Goal: Obtain resource: Obtain resource

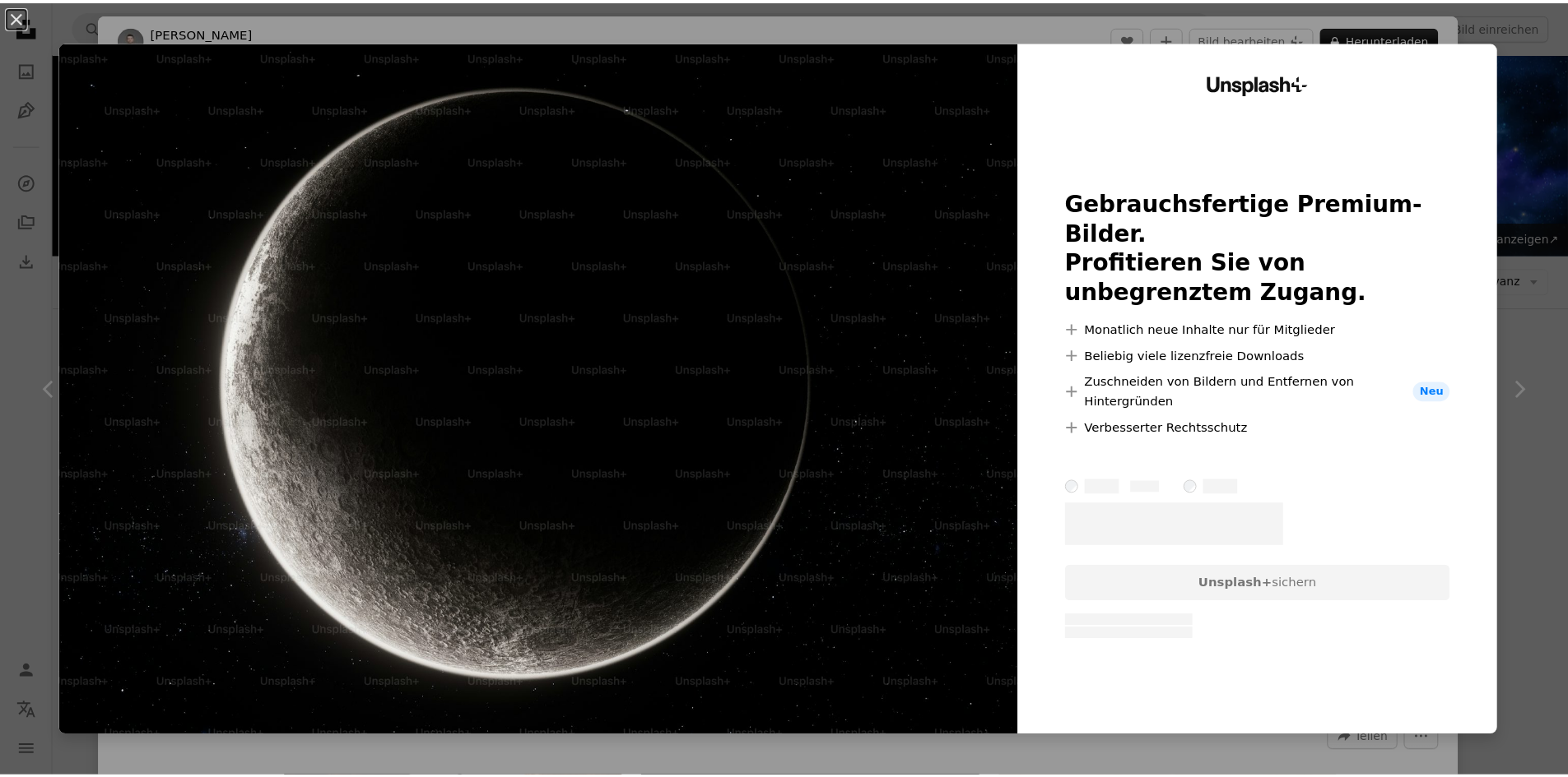
scroll to position [658, 0]
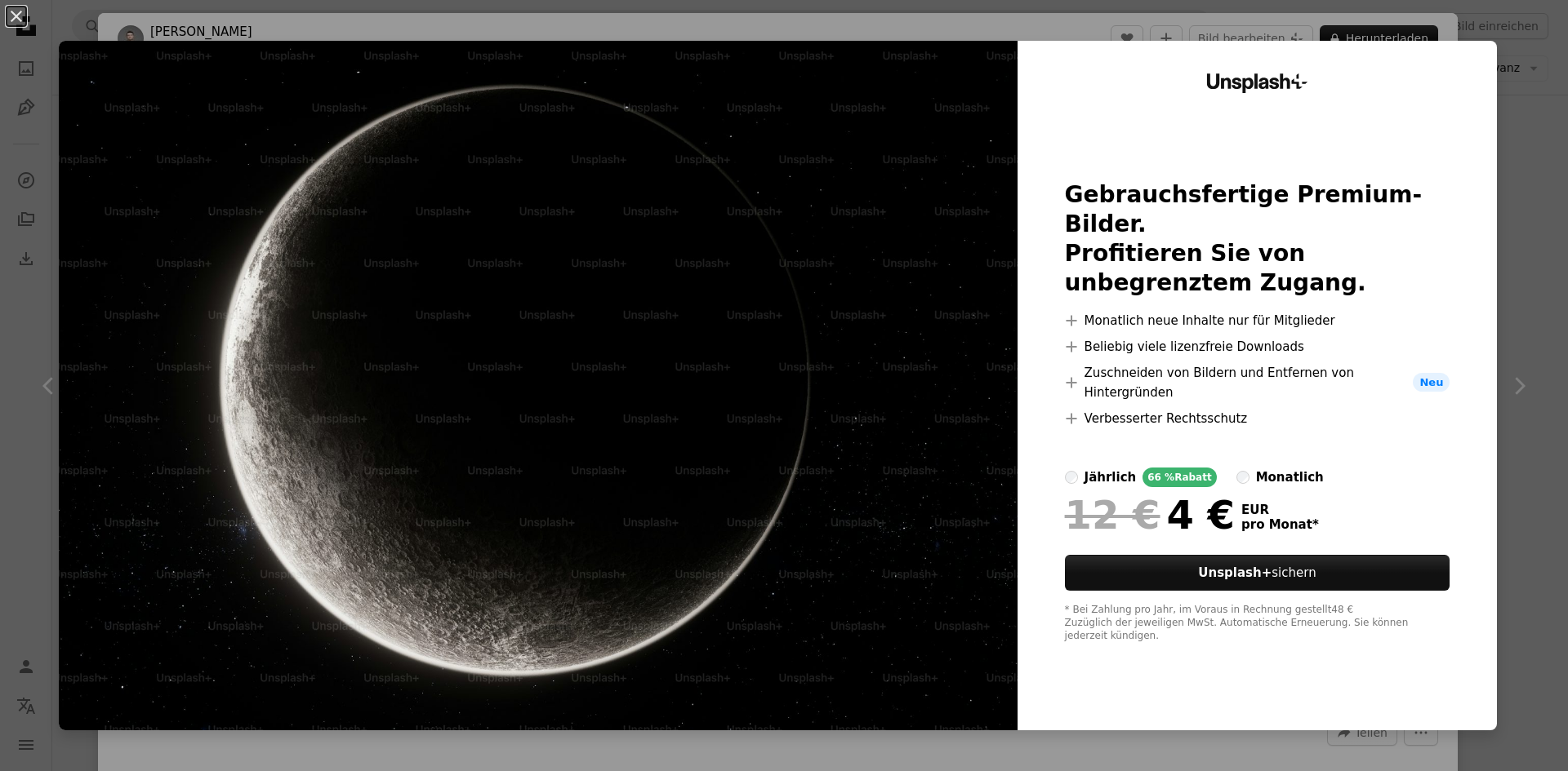
click at [1515, 71] on div "An X shape Unsplash+ Gebrauchsfertige Premium-Bilder. Profitieren Sie von unbeg…" at bounding box center [784, 386] width 1568 height 771
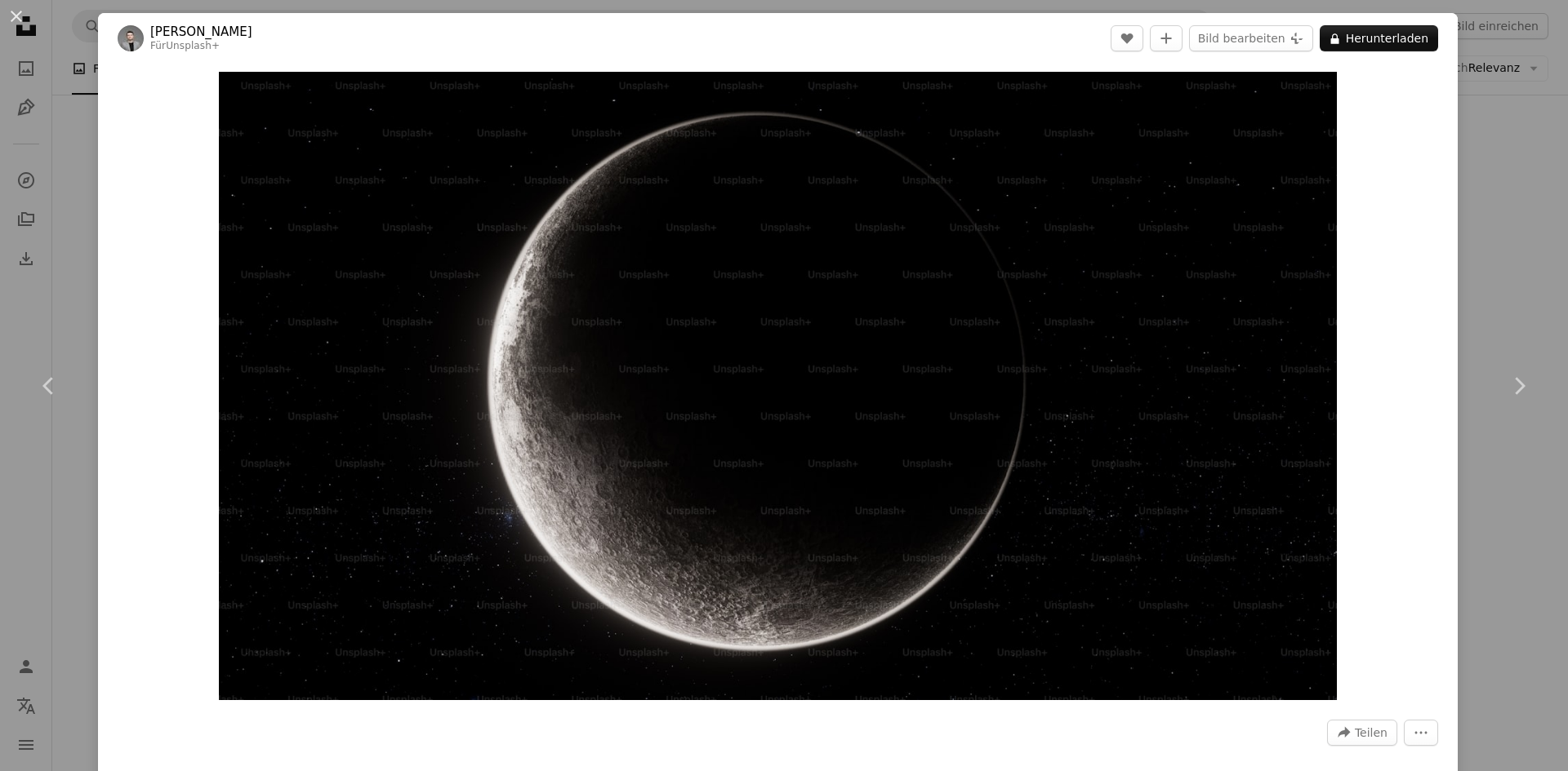
click at [1501, 147] on div "An X shape Chevron left Chevron right [PERSON_NAME] Für Unsplash+ A heart A plu…" at bounding box center [784, 386] width 1568 height 771
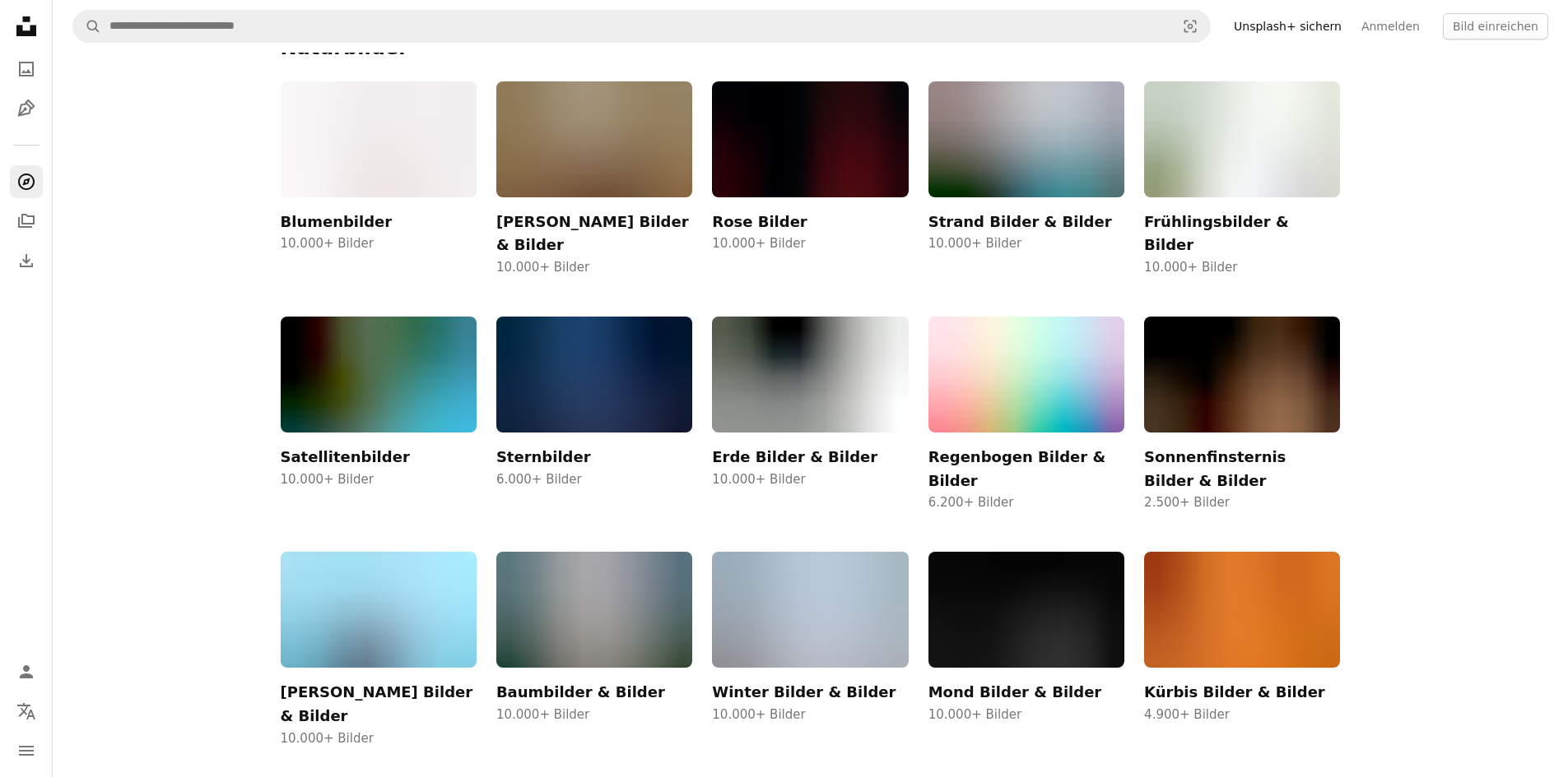
scroll to position [822, 0]
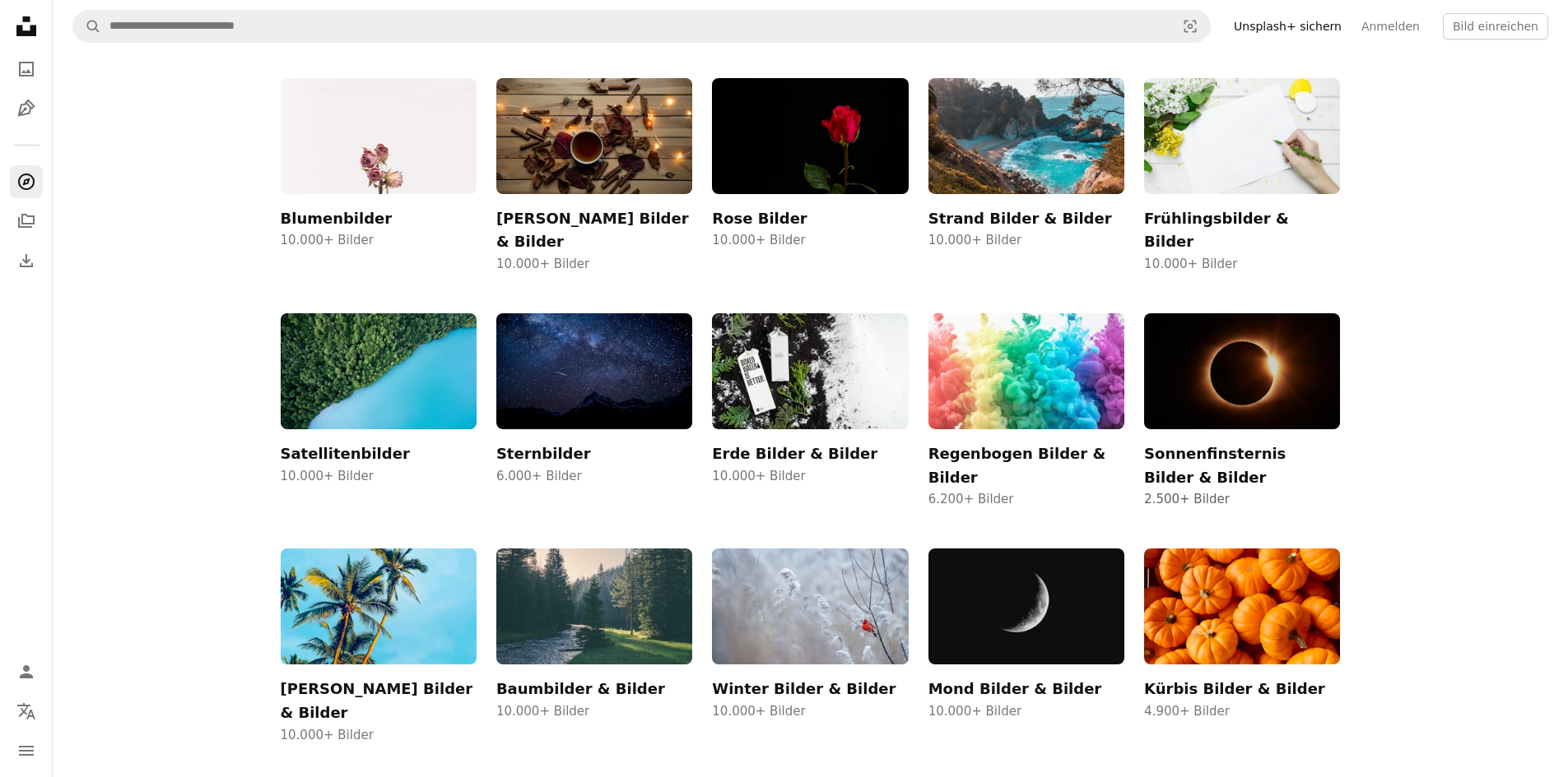
click at [1234, 333] on img at bounding box center [1242, 372] width 196 height 116
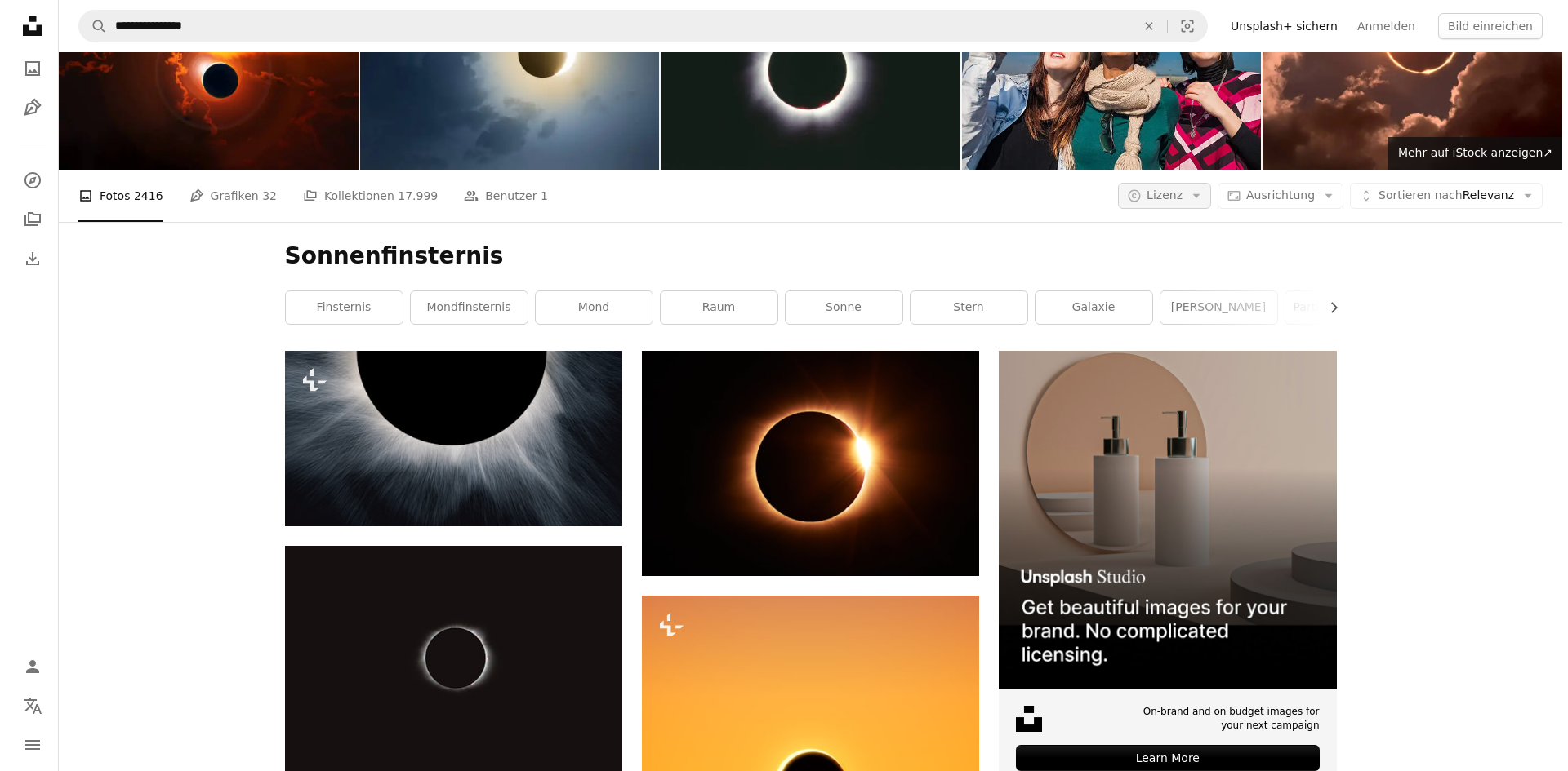
scroll to position [82, 0]
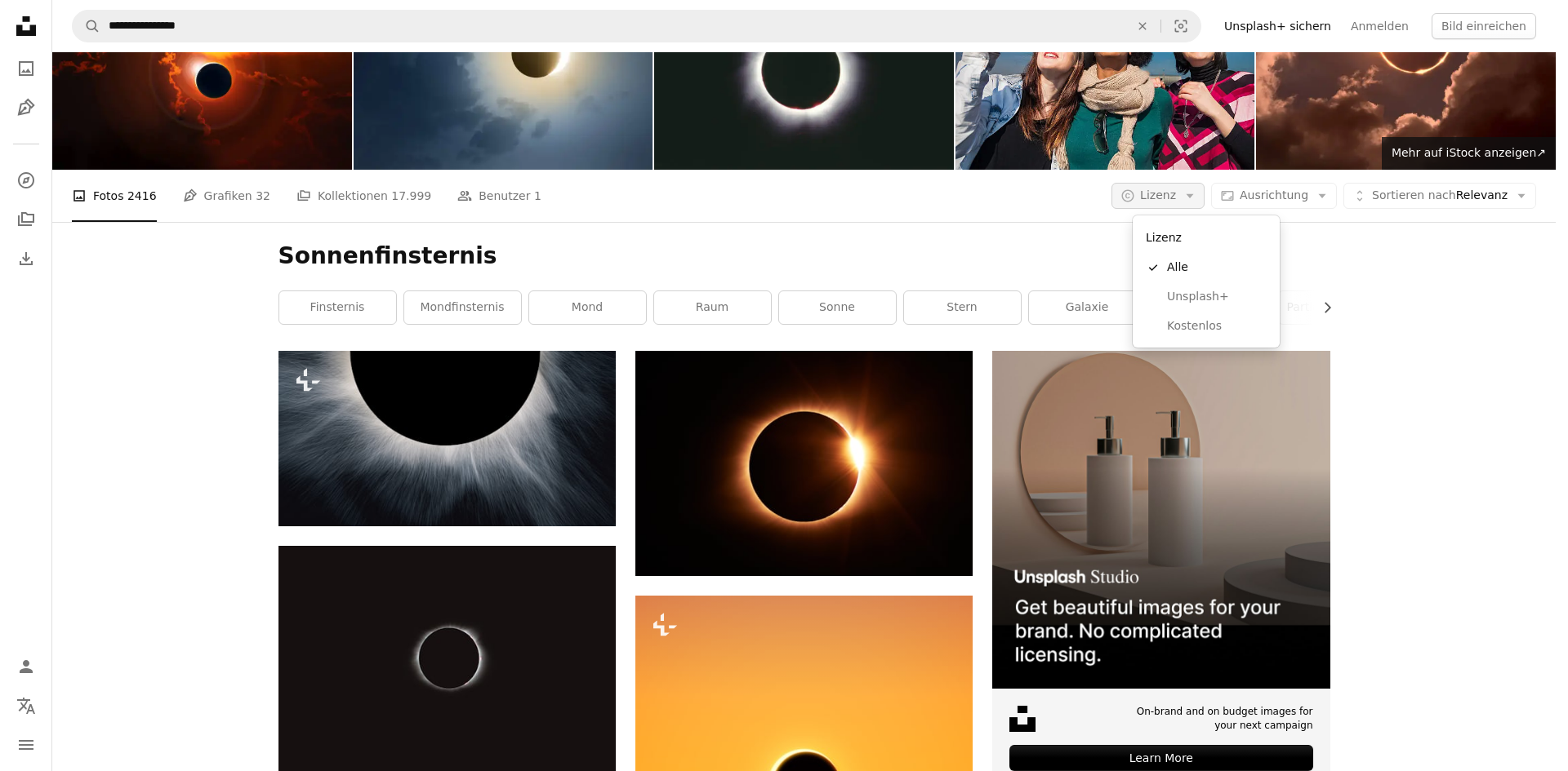
click at [1197, 197] on icon "Arrow down" at bounding box center [1189, 196] width 15 height 15
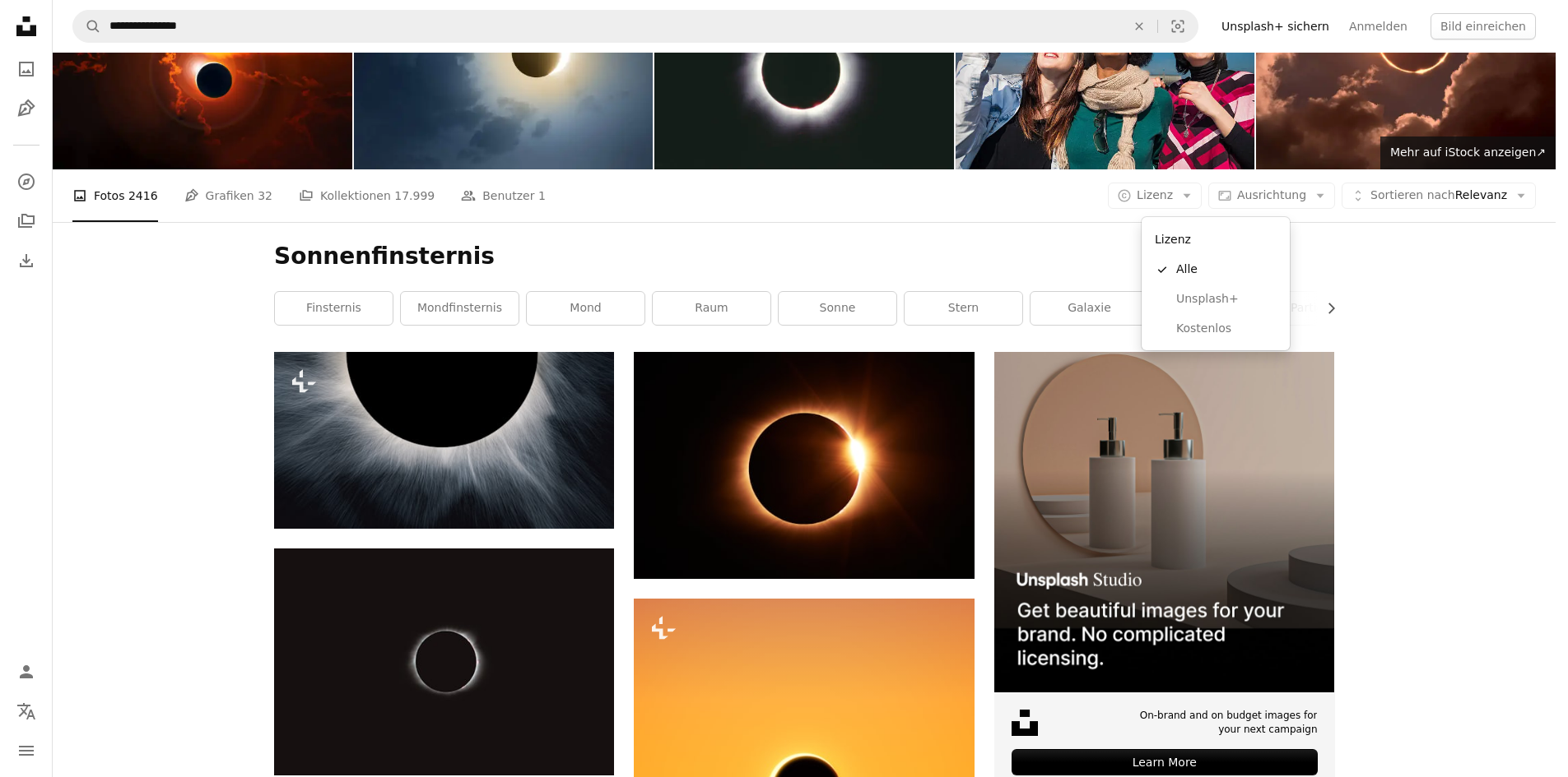
drag, startPoint x: 1033, startPoint y: 243, endPoint x: 864, endPoint y: 248, distance: 169.1
click at [1031, 243] on body "**********" at bounding box center [777, 388] width 1556 height 777
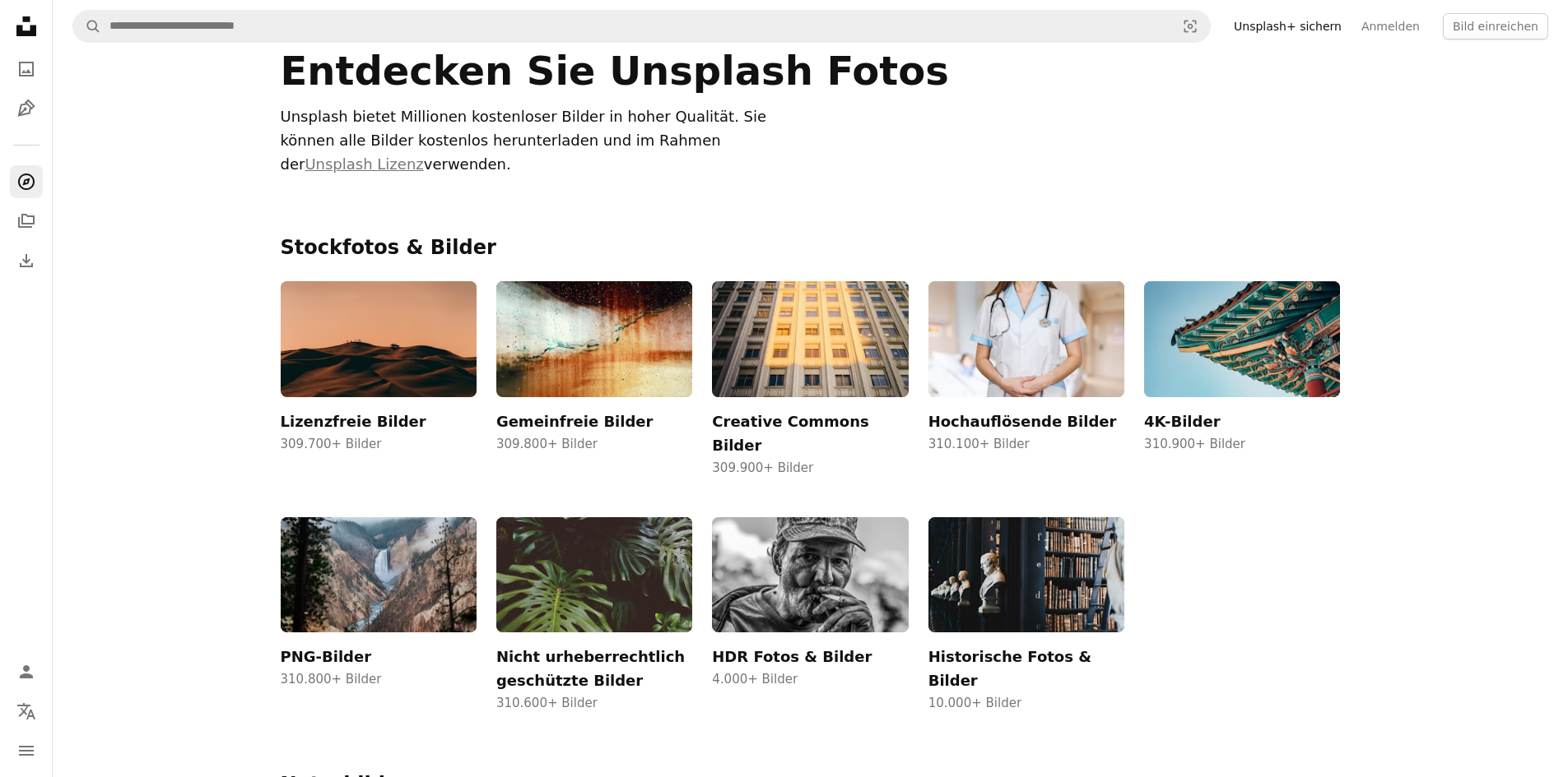
scroll to position [1069, 0]
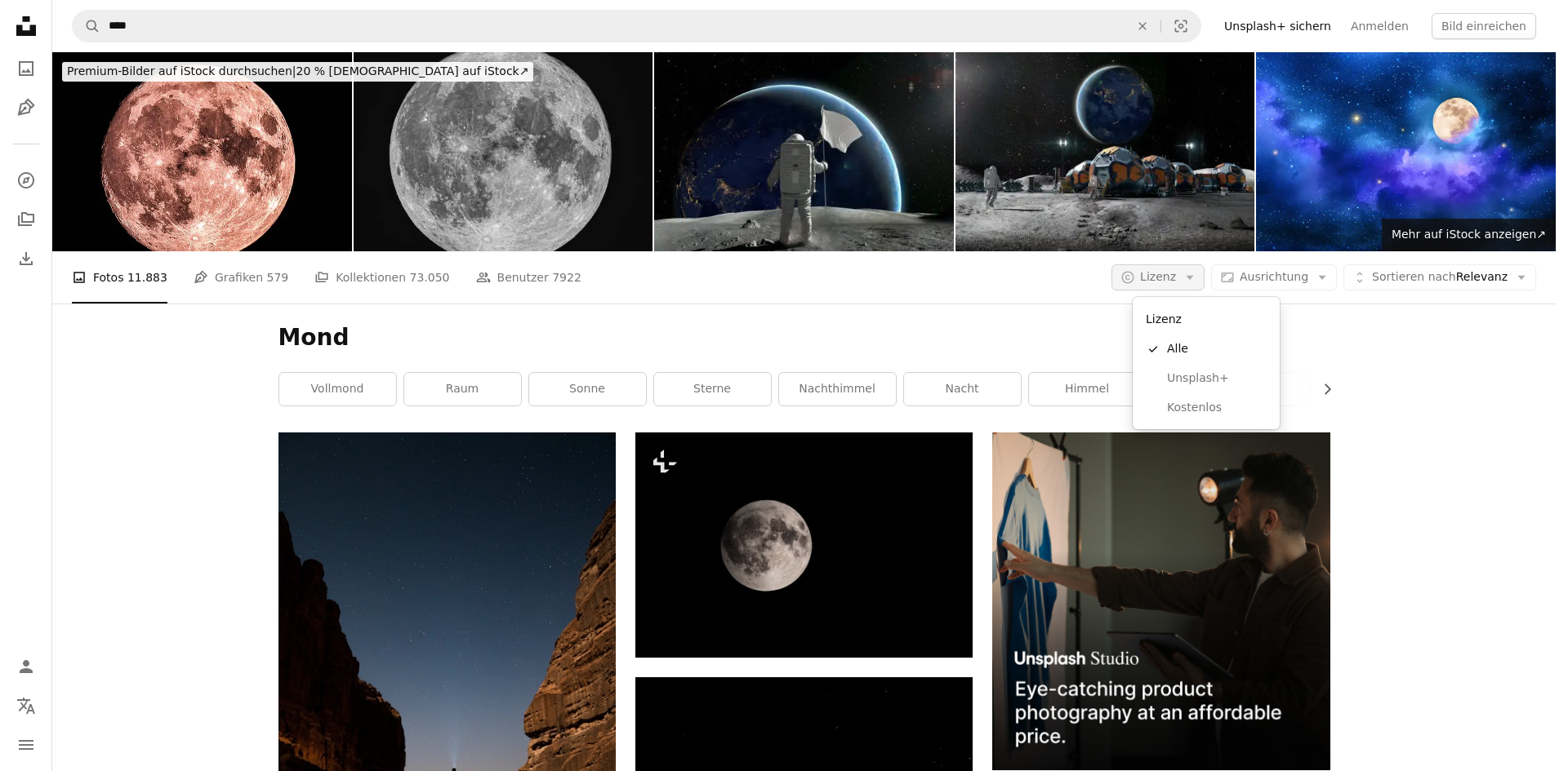
click at [1175, 283] on span "Lizenz" at bounding box center [1158, 276] width 36 height 13
click at [1194, 405] on span "Kostenlos" at bounding box center [1216, 408] width 100 height 17
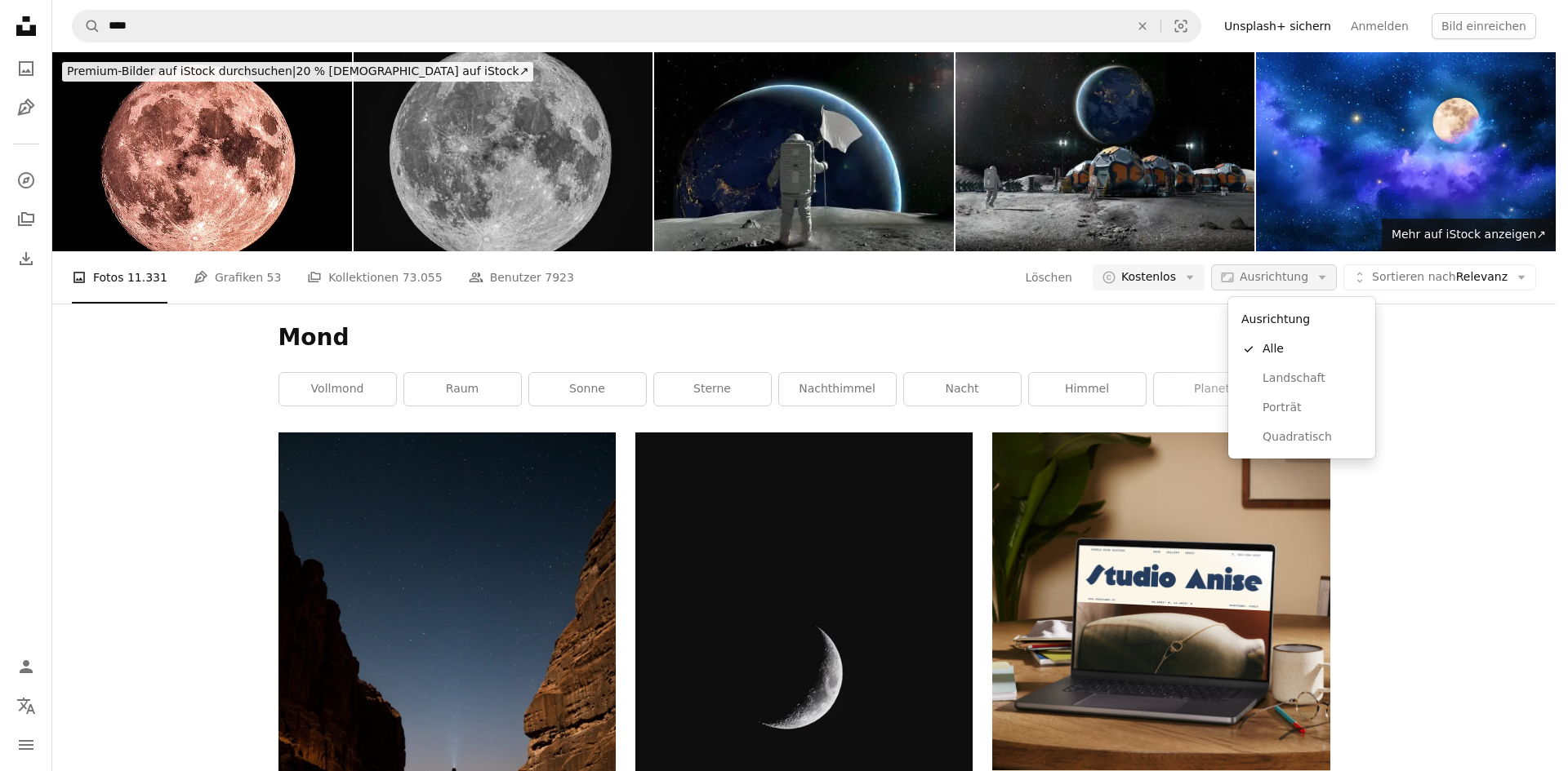
click at [1309, 287] on button "Aspect ratio Ausrichtung Arrow down" at bounding box center [1273, 278] width 126 height 26
click at [1290, 377] on span "Landschaft" at bounding box center [1312, 378] width 100 height 17
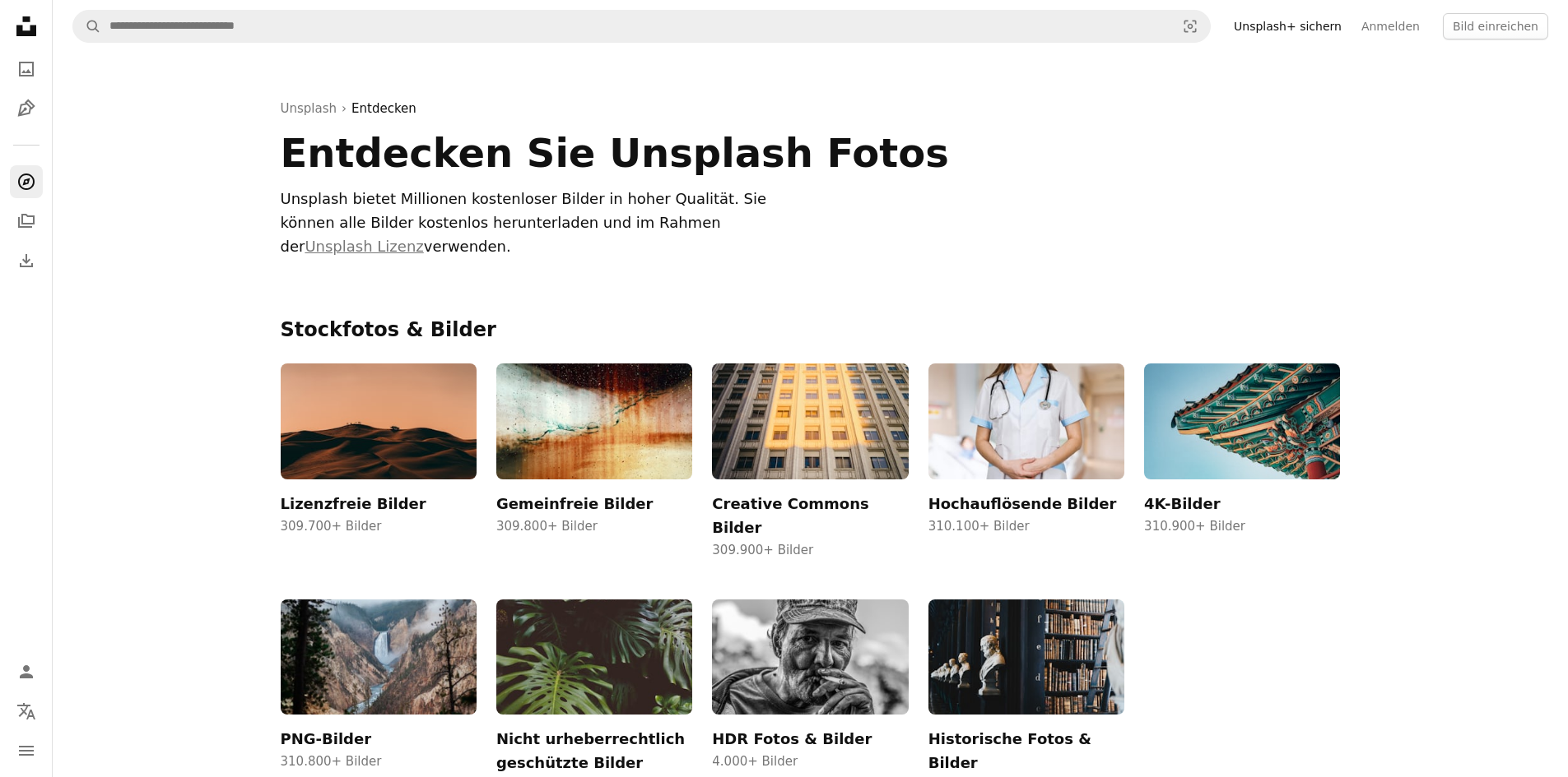
scroll to position [905, 0]
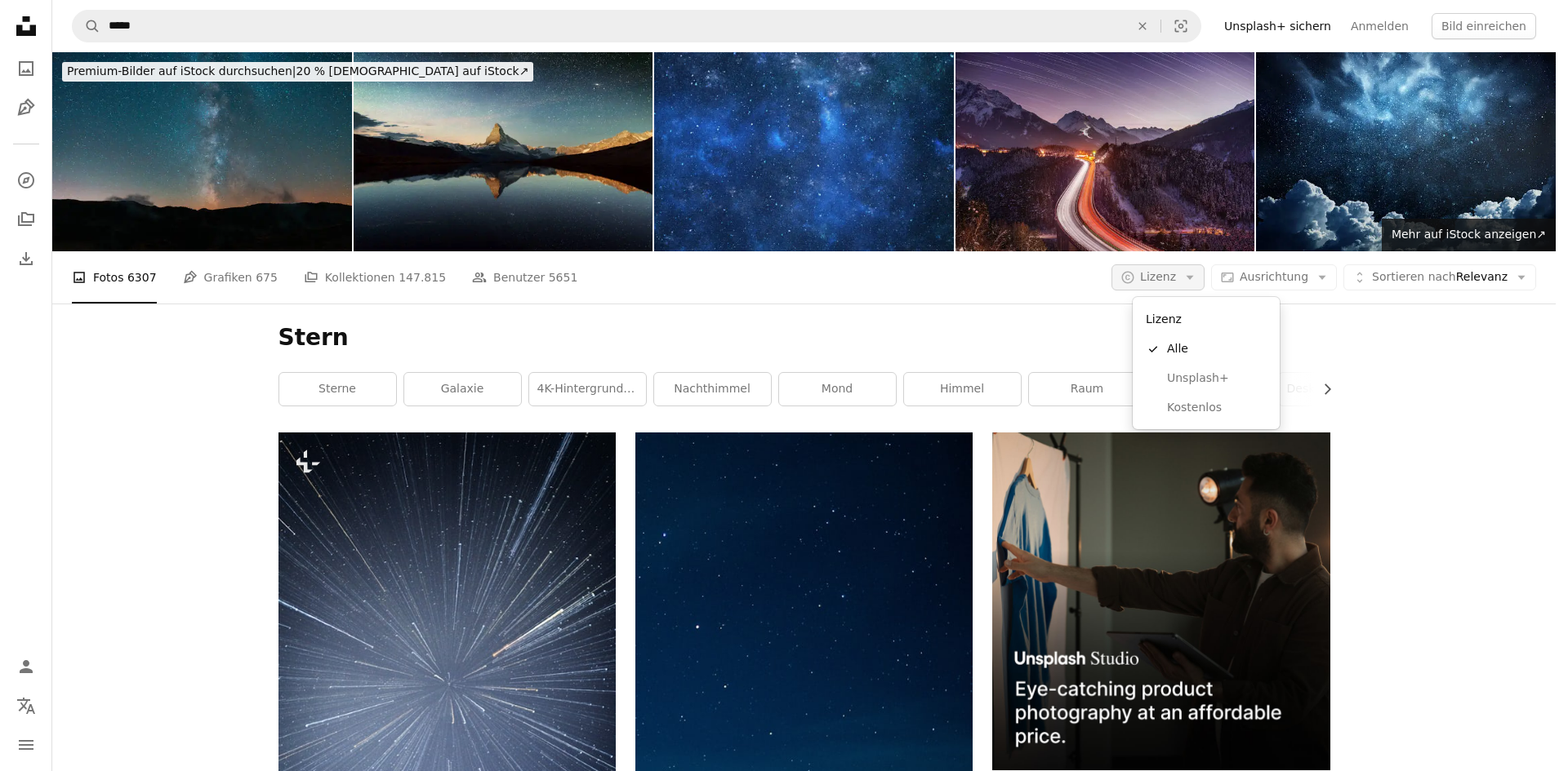
click at [1194, 275] on button "A copyright icon © Lizenz Arrow down" at bounding box center [1157, 278] width 93 height 26
click at [1203, 398] on link "Kostenlos" at bounding box center [1206, 408] width 134 height 29
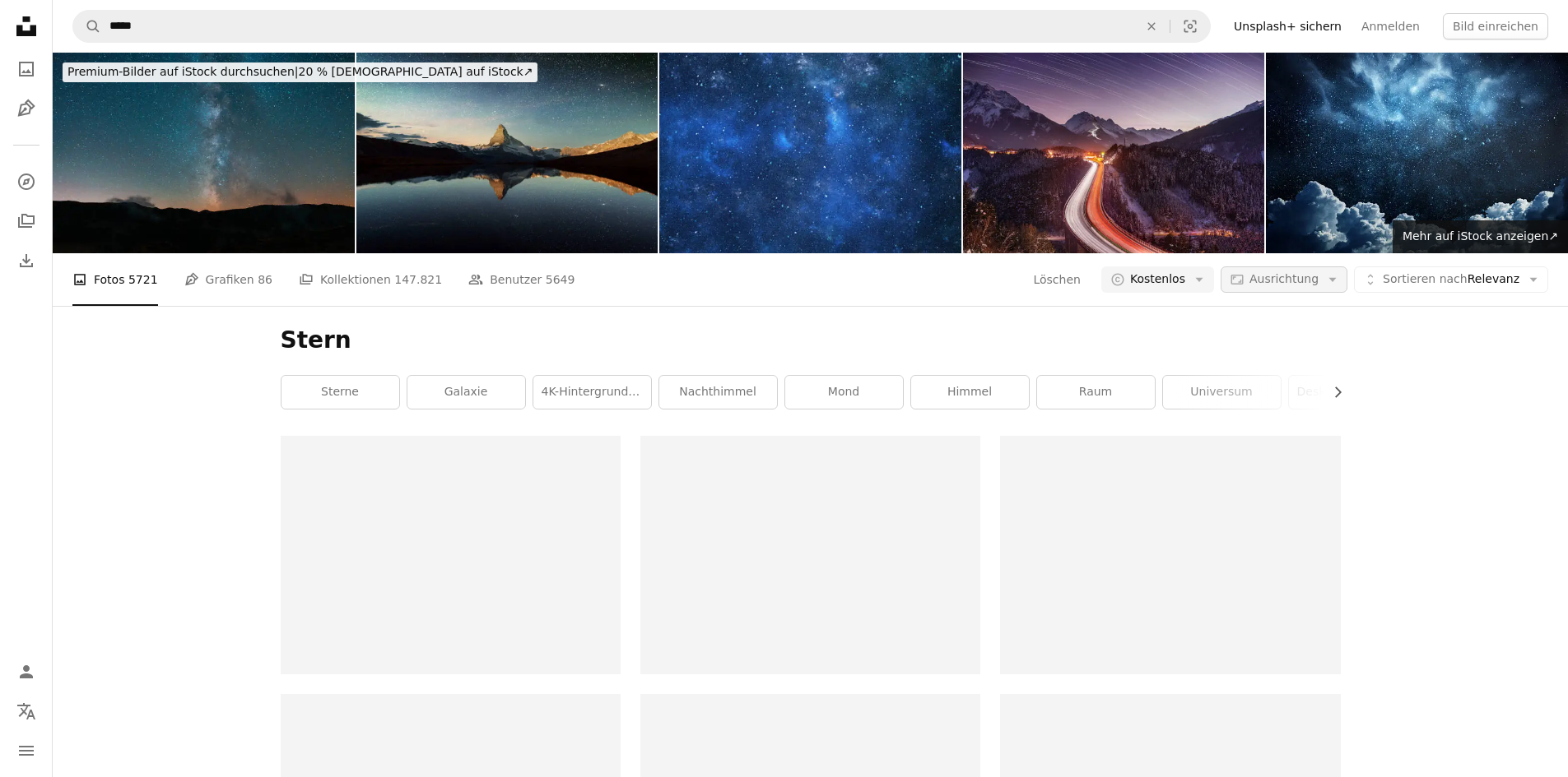
click at [1274, 280] on span "Ausrichtung" at bounding box center [1284, 278] width 69 height 13
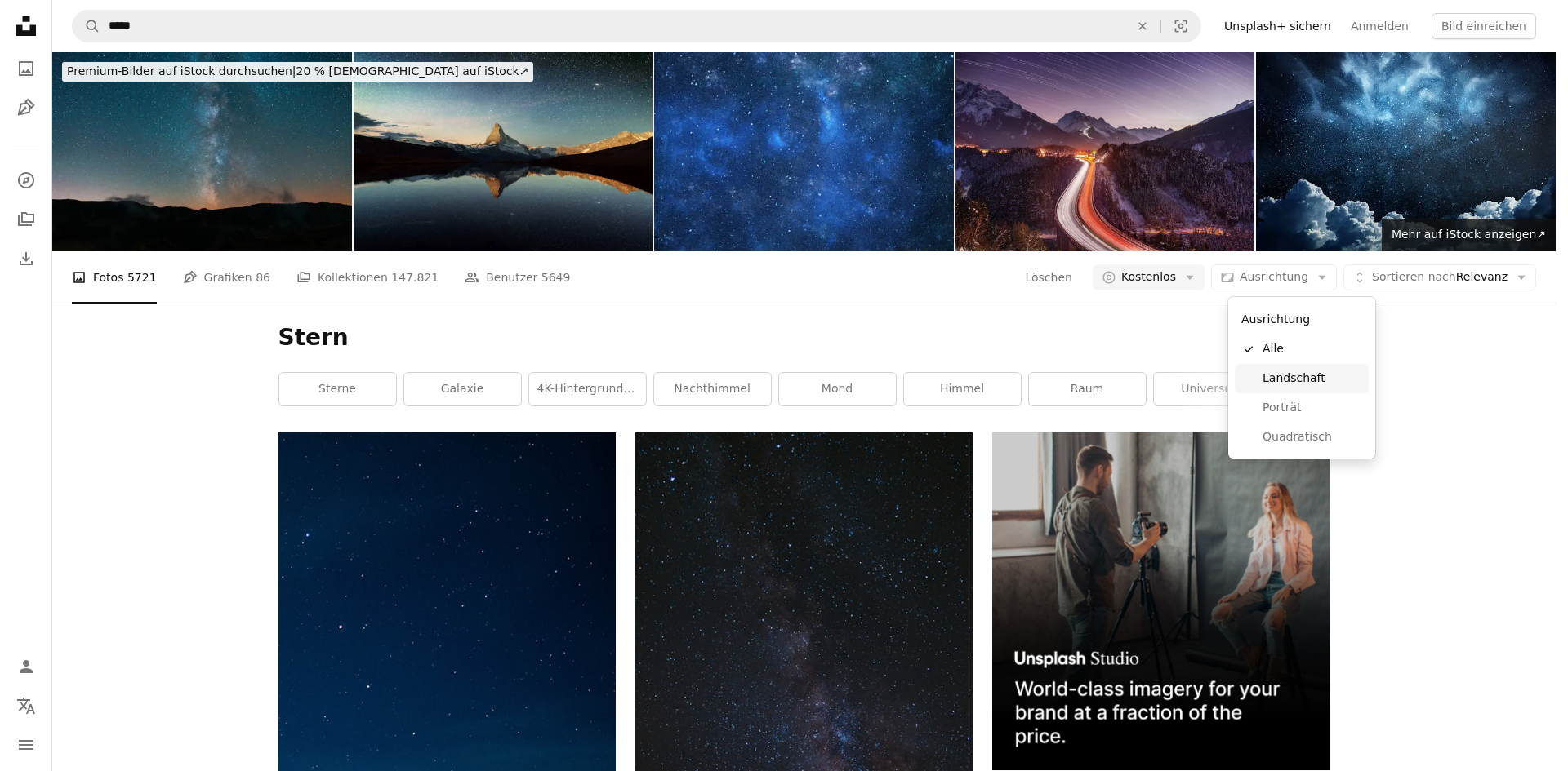
click at [1285, 378] on span "Landschaft" at bounding box center [1312, 378] width 100 height 17
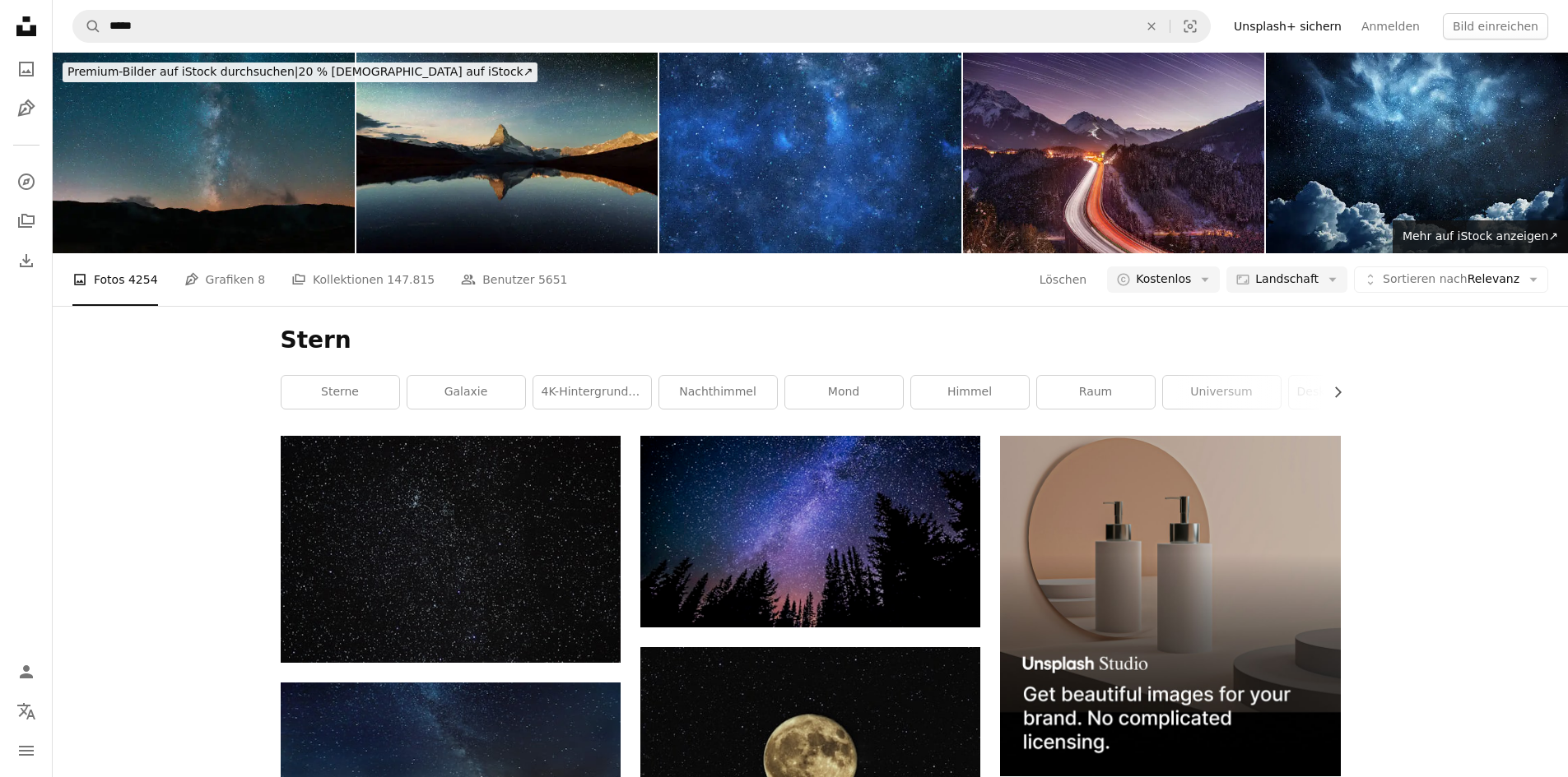
scroll to position [905, 0]
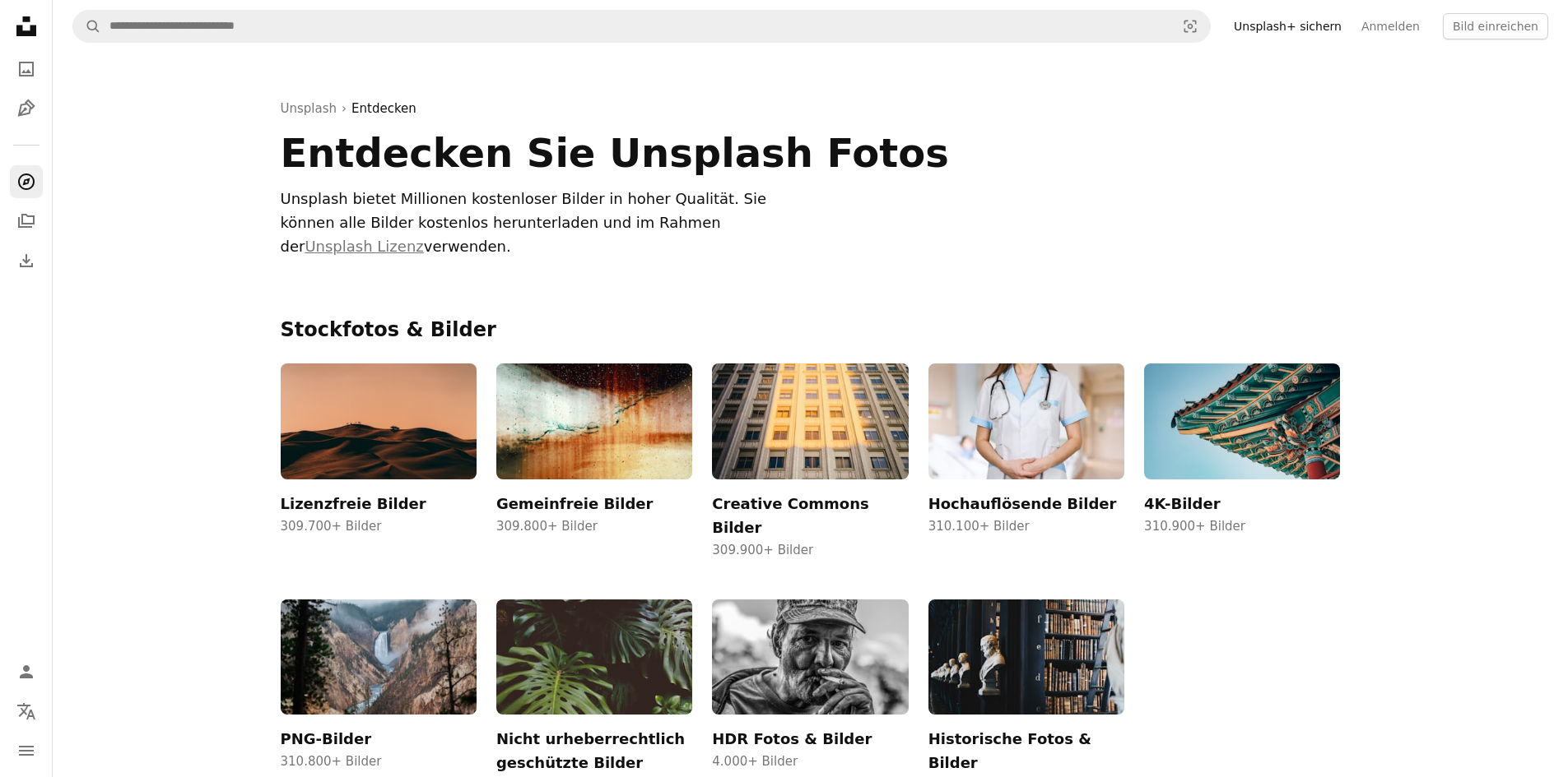
scroll to position [741, 0]
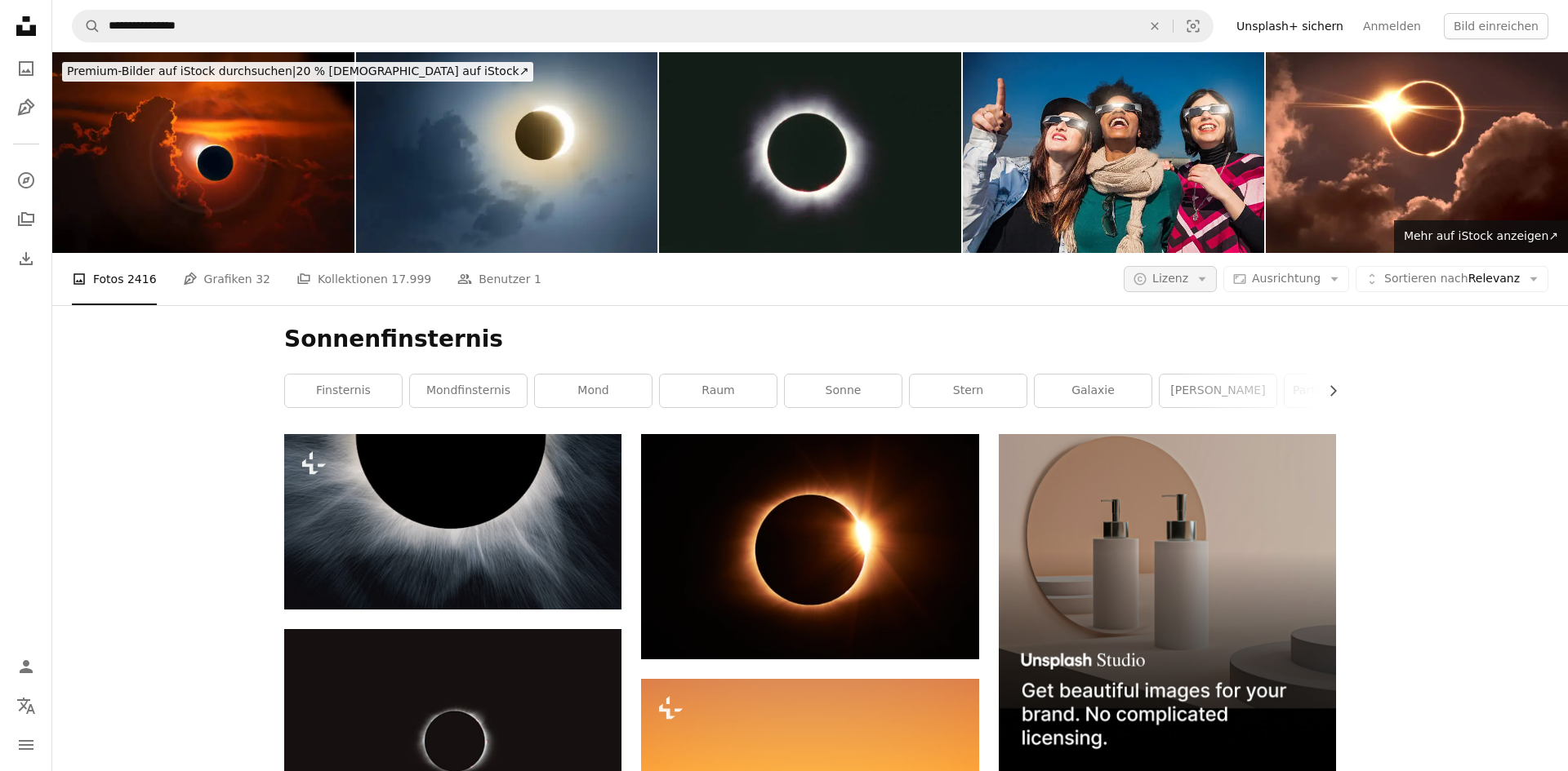
click at [1179, 283] on span "Lizenz" at bounding box center [1170, 278] width 36 height 13
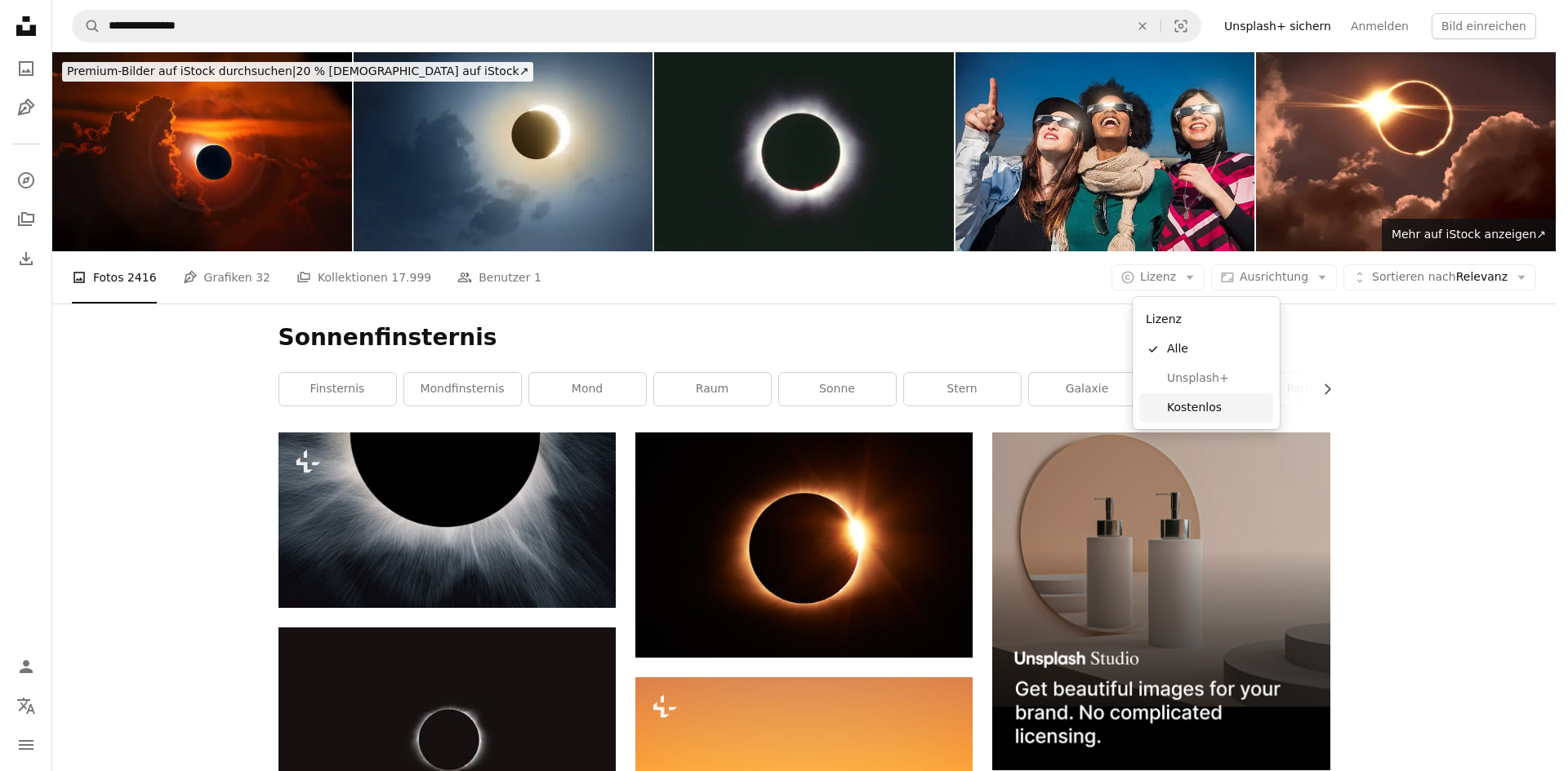
click at [1181, 402] on span "Kostenlos" at bounding box center [1216, 408] width 100 height 17
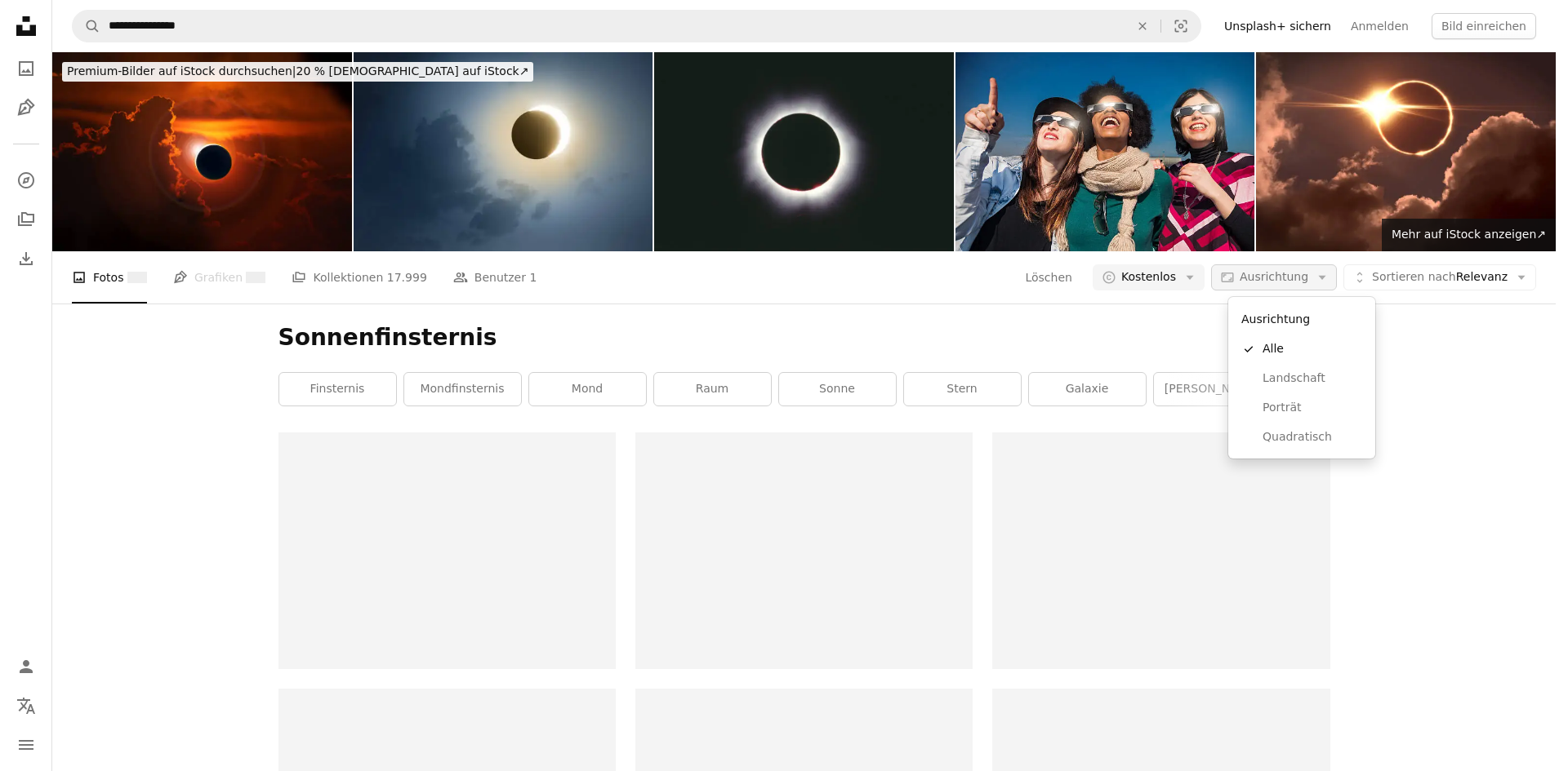
click at [1256, 279] on span "Ausrichtung" at bounding box center [1274, 276] width 69 height 13
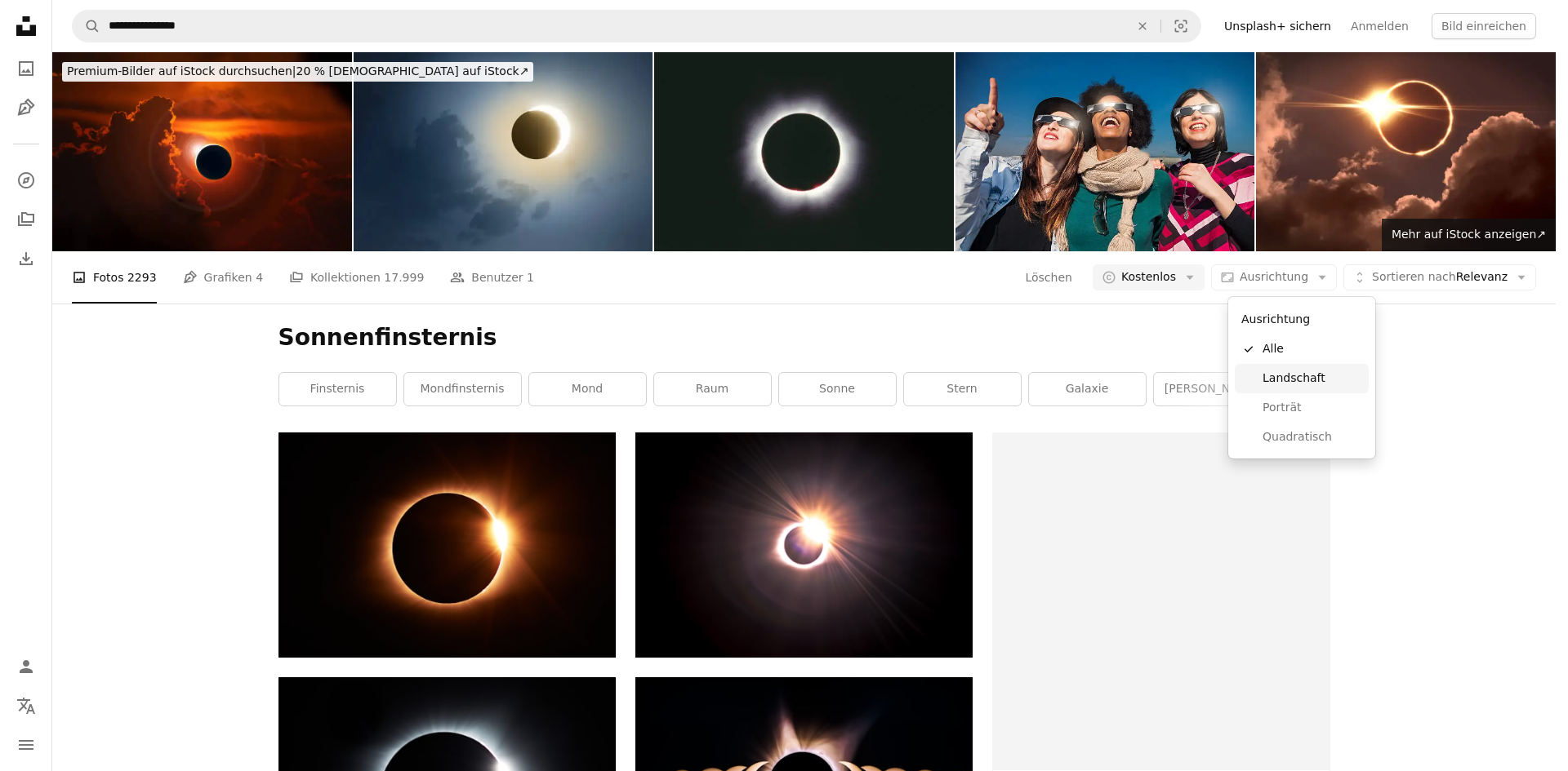
click at [1272, 383] on span "Landschaft" at bounding box center [1312, 378] width 100 height 17
